Goal: Task Accomplishment & Management: Manage account settings

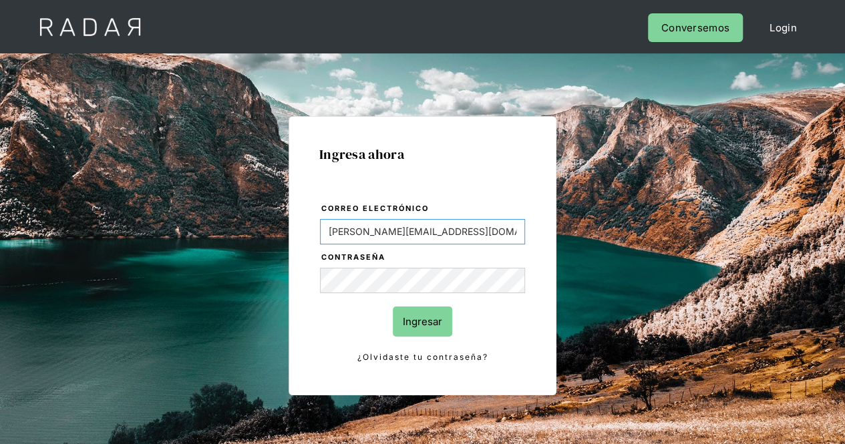
drag, startPoint x: 454, startPoint y: 239, endPoint x: 260, endPoint y: 225, distance: 194.9
click at [260, 225] on div "Ingresa ahora Correo electrónico [PERSON_NAME][EMAIL_ADDRESS][DOMAIN_NAME] Cont…" at bounding box center [423, 302] width 628 height 416
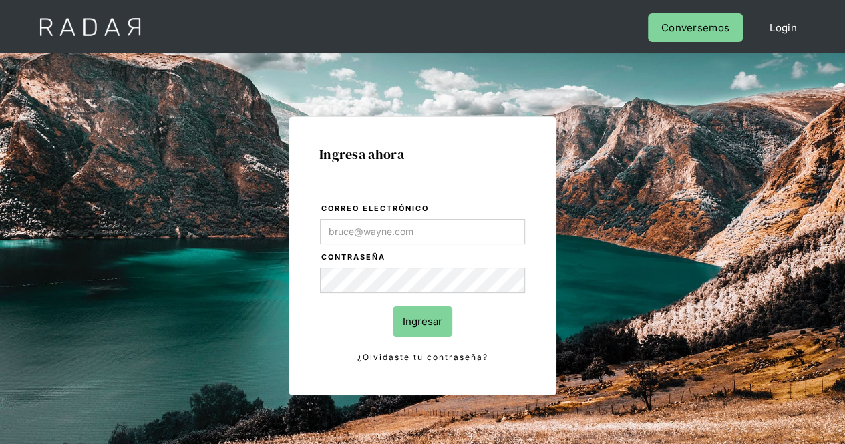
click at [556, 284] on div "Ingresa ahora Correo electrónico Contraseña Ingresar ¿Olvidaste tu contraseña? …" at bounding box center [423, 255] width 268 height 279
click at [190, 254] on div "Ingresa ahora Correo electrónico Contraseña Ingresar ¿Olvidaste tu contraseña? …" at bounding box center [423, 302] width 628 height 416
type input "[PERSON_NAME][EMAIL_ADDRESS][PERSON_NAME][DOMAIN_NAME]"
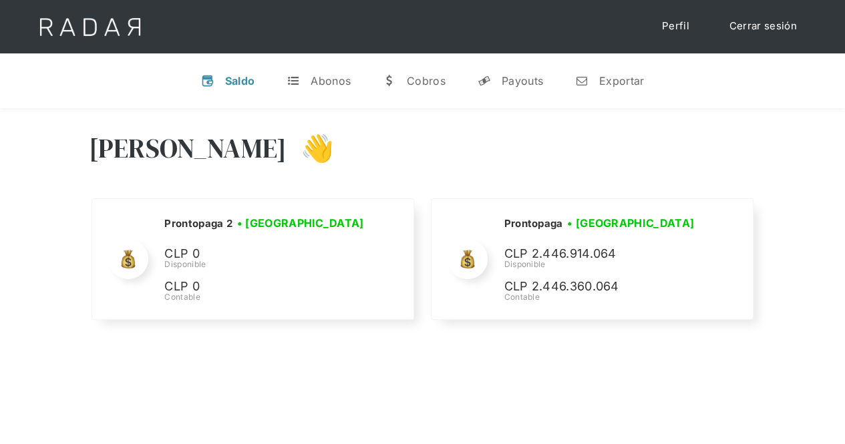
click at [744, 29] on link "Cerrar sesión" at bounding box center [763, 26] width 94 height 26
